Goal: Task Accomplishment & Management: Complete application form

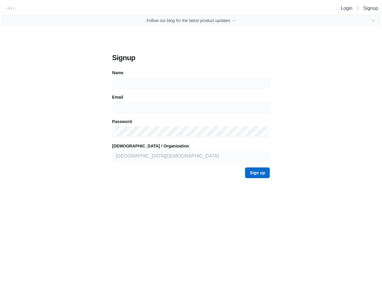
click at [191, 92] on form "Signup Name Email [DEMOGRAPHIC_DATA] / Organization Sixth [DEMOGRAPHIC_DATA] Si…" at bounding box center [191, 115] width 158 height 125
click at [10, 8] on img at bounding box center [10, 7] width 13 height 13
click at [373, 21] on icon "Close banner" at bounding box center [373, 20] width 2 height 2
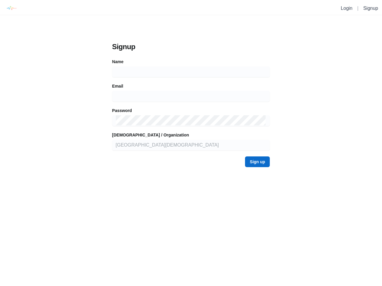
click at [191, 83] on form "Signup Name Email [DEMOGRAPHIC_DATA] / Organization Sixth [DEMOGRAPHIC_DATA] Si…" at bounding box center [191, 104] width 158 height 125
click at [191, 107] on form "Signup Name Email [DEMOGRAPHIC_DATA] / Organization Sixth [DEMOGRAPHIC_DATA] Si…" at bounding box center [191, 104] width 158 height 125
click at [191, 132] on form "Signup Name Email [DEMOGRAPHIC_DATA] / Organization Sixth [DEMOGRAPHIC_DATA] Si…" at bounding box center [191, 104] width 158 height 125
click at [191, 156] on form "Signup Name Email [DEMOGRAPHIC_DATA] / Organization Sixth [DEMOGRAPHIC_DATA] Si…" at bounding box center [191, 104] width 158 height 125
click at [258, 173] on div "Signup Name Email [DEMOGRAPHIC_DATA] / Organization Sixth [DEMOGRAPHIC_DATA] Si…" at bounding box center [191, 104] width 170 height 137
